Goal: Transaction & Acquisition: Obtain resource

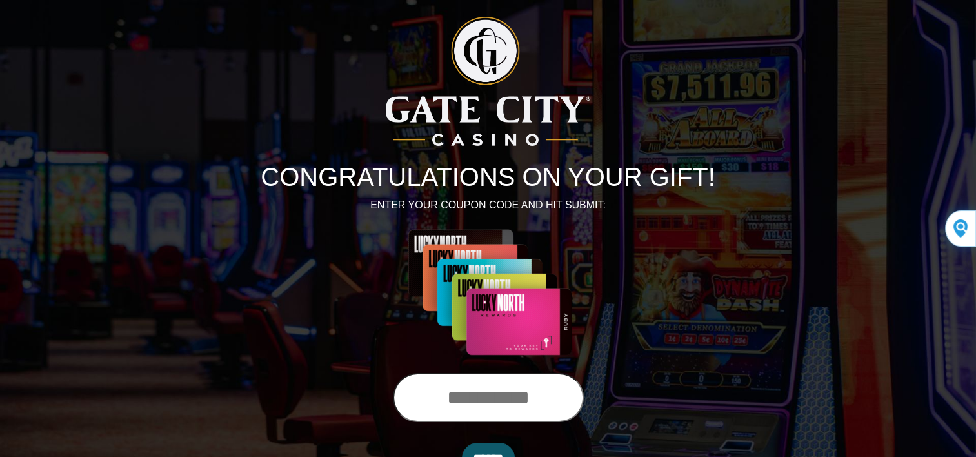
click at [436, 395] on input "text" at bounding box center [488, 397] width 191 height 49
type input "**********"
click at [462, 443] on input "******" at bounding box center [488, 458] width 53 height 31
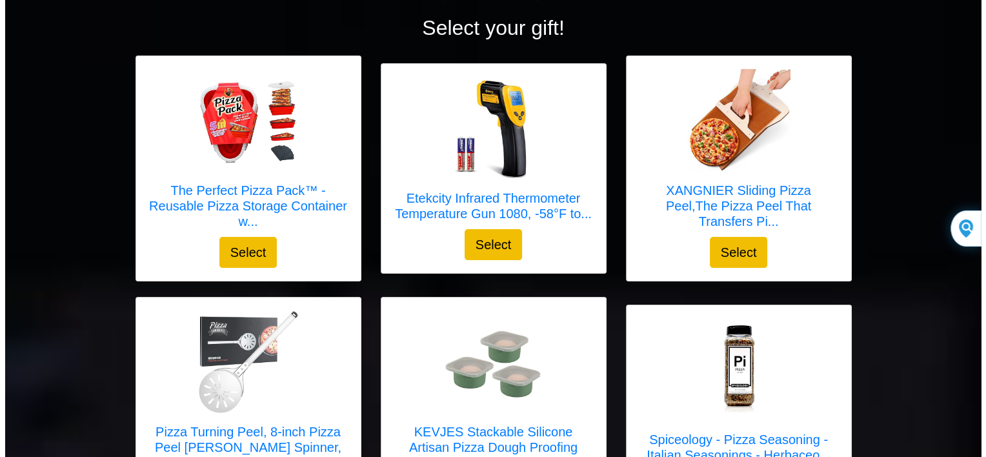
scroll to position [93, 0]
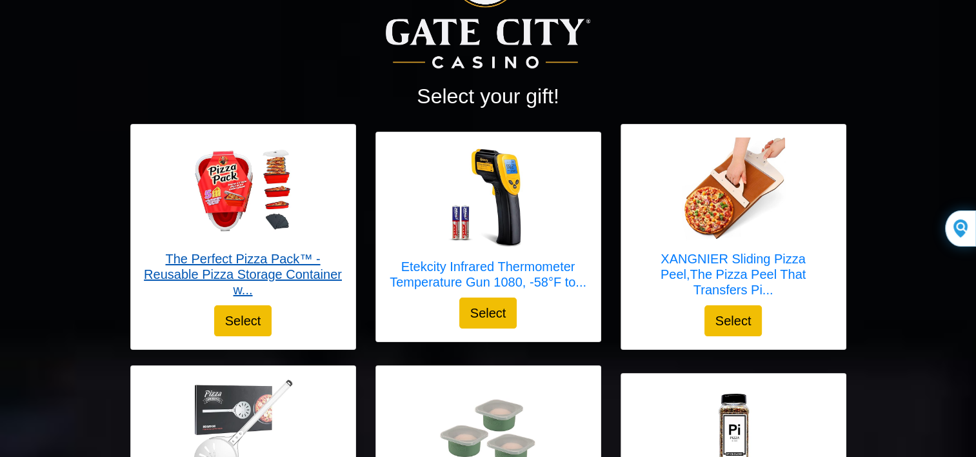
click at [239, 257] on h5 "The Perfect Pizza Pack™ - Reusable Pizza Storage Container w..." at bounding box center [243, 274] width 199 height 46
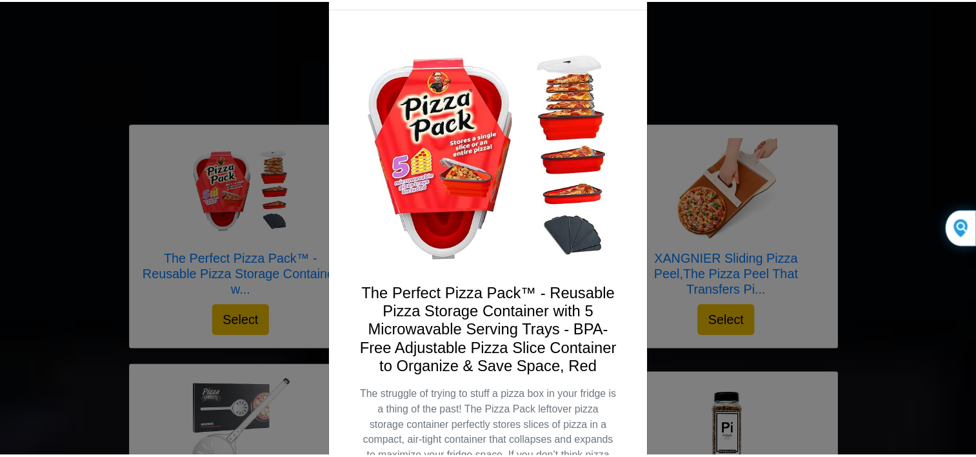
scroll to position [0, 0]
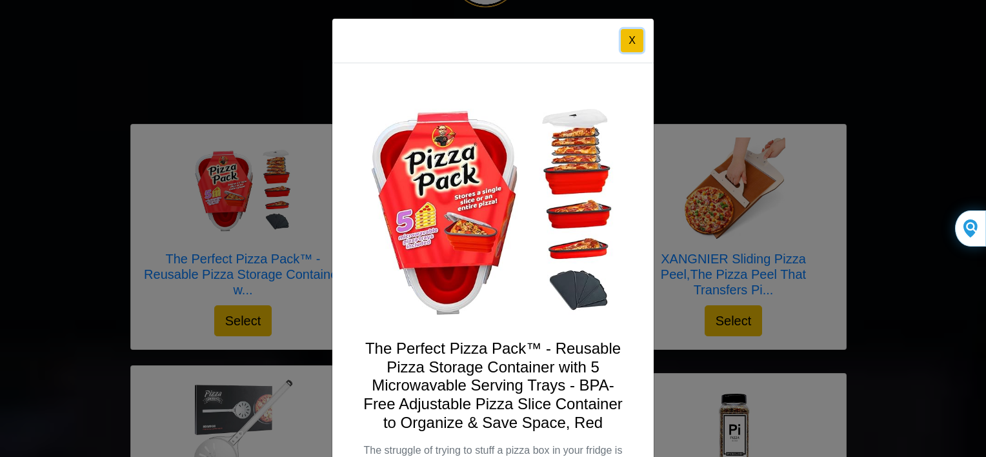
click at [625, 32] on button "X" at bounding box center [632, 40] width 23 height 23
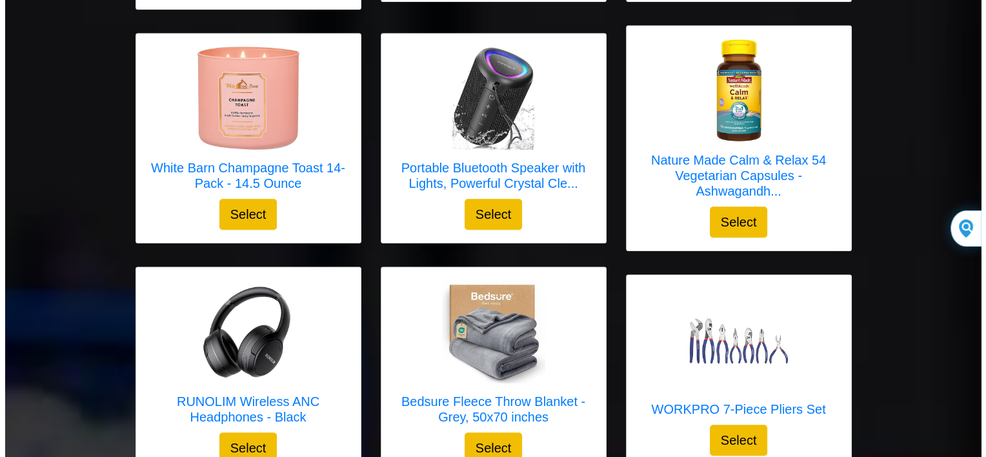
scroll to position [983, 0]
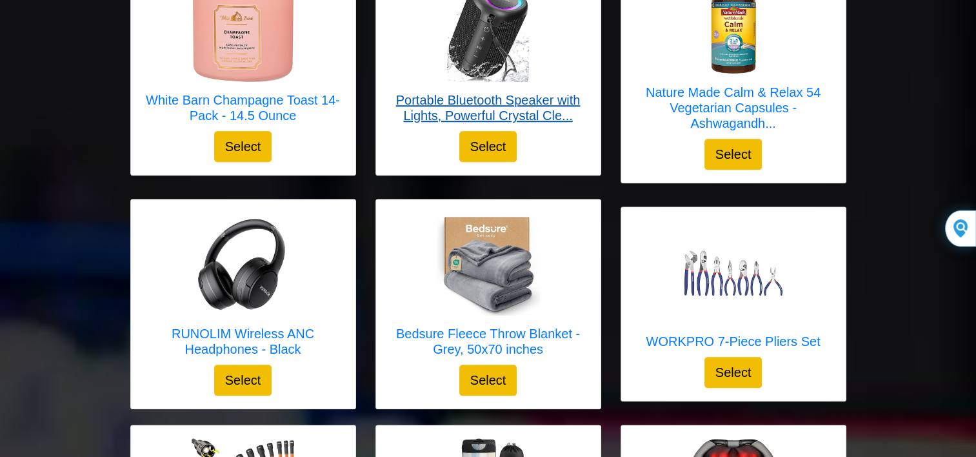
click at [535, 100] on h5 "Portable Bluetooth Speaker with Lights, Powerful Crystal Cle..." at bounding box center [488, 107] width 199 height 31
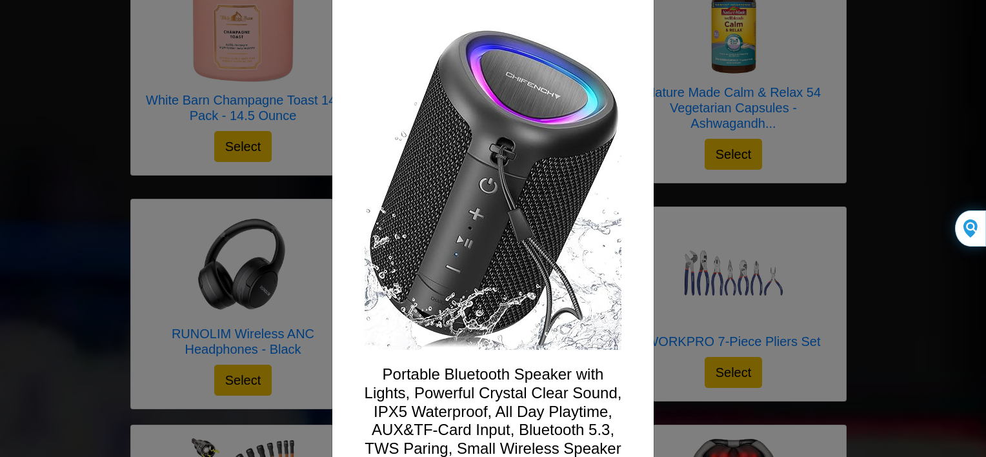
scroll to position [0, 0]
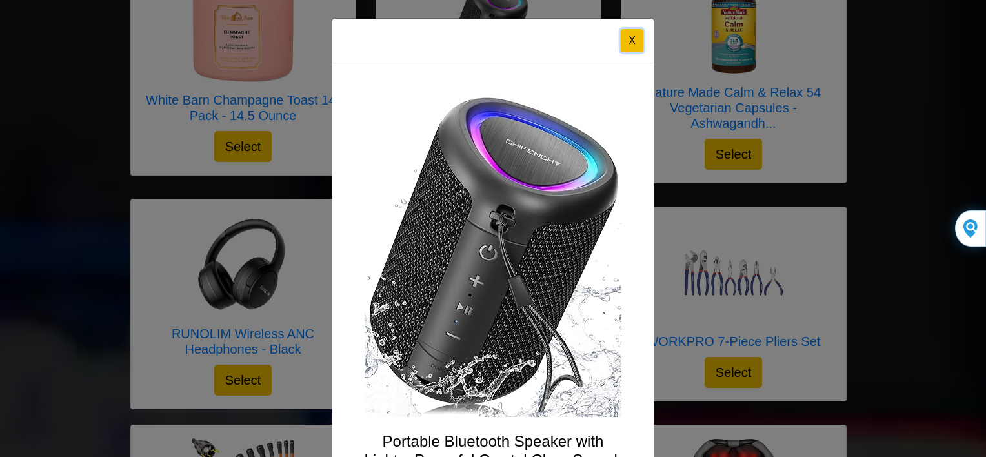
click at [628, 31] on button "X" at bounding box center [632, 40] width 23 height 23
